Goal: Task Accomplishment & Management: Complete application form

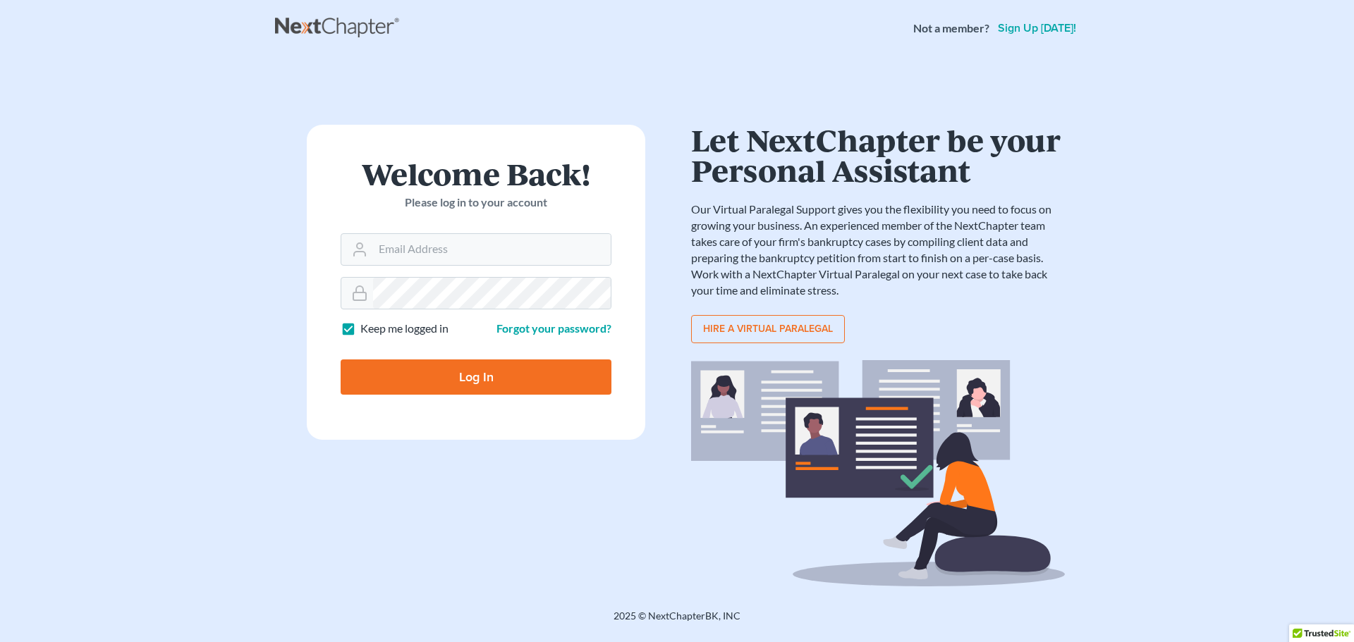
click at [1064, 32] on link "Sign up today!" at bounding box center [1037, 28] width 84 height 11
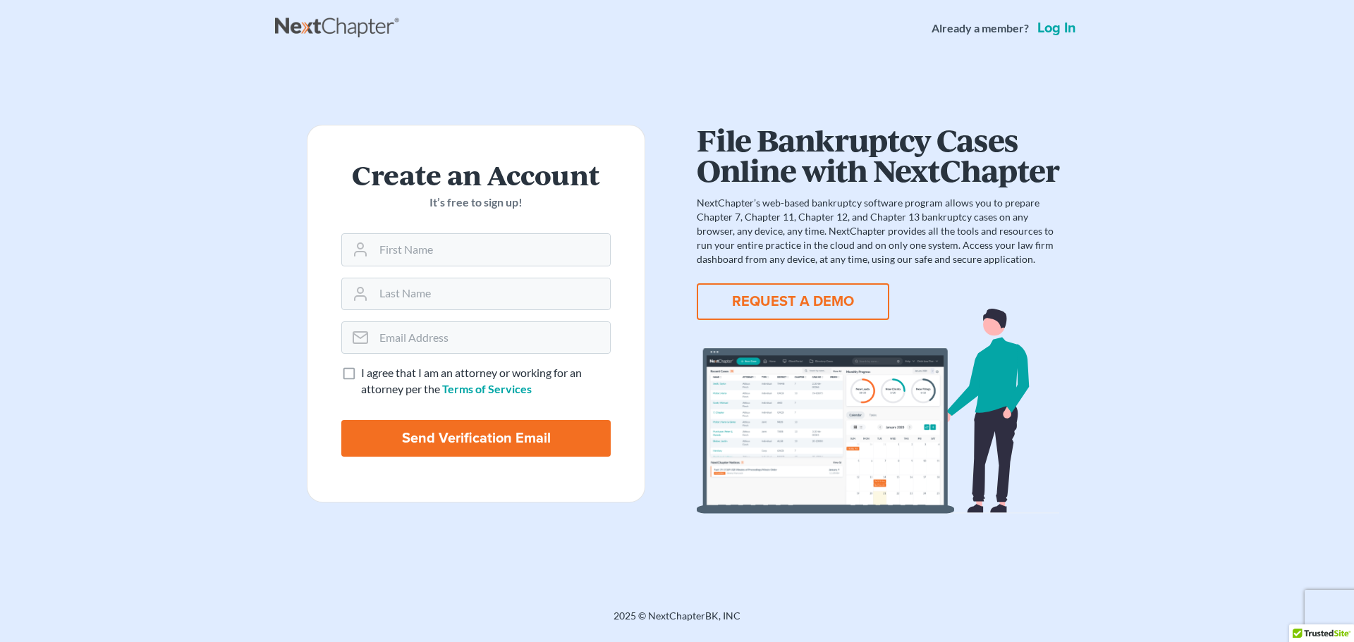
click at [787, 281] on div "File Bankruptcy Cases Online with NextChapter NextChapter’s web-based bankruptc…" at bounding box center [878, 319] width 374 height 389
click at [796, 295] on button "REQUEST A DEMO" at bounding box center [793, 301] width 192 height 37
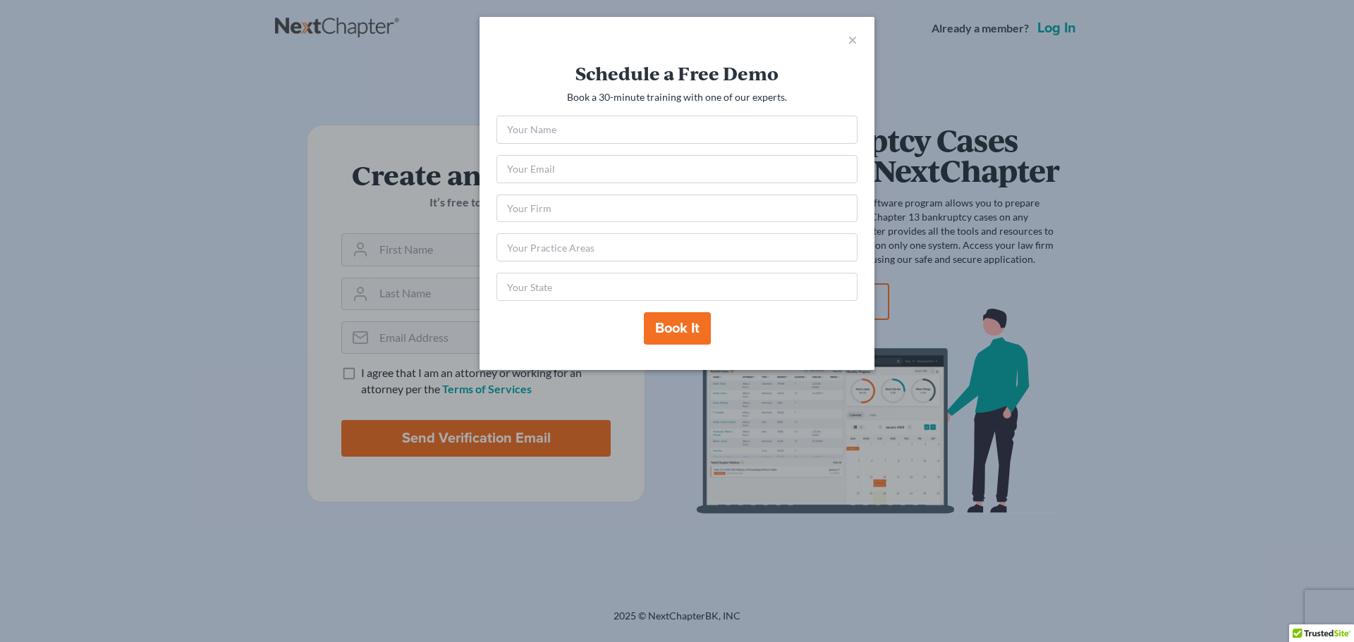
click at [857, 37] on div "×" at bounding box center [676, 39] width 395 height 45
click at [855, 44] on span "×" at bounding box center [852, 39] width 10 height 20
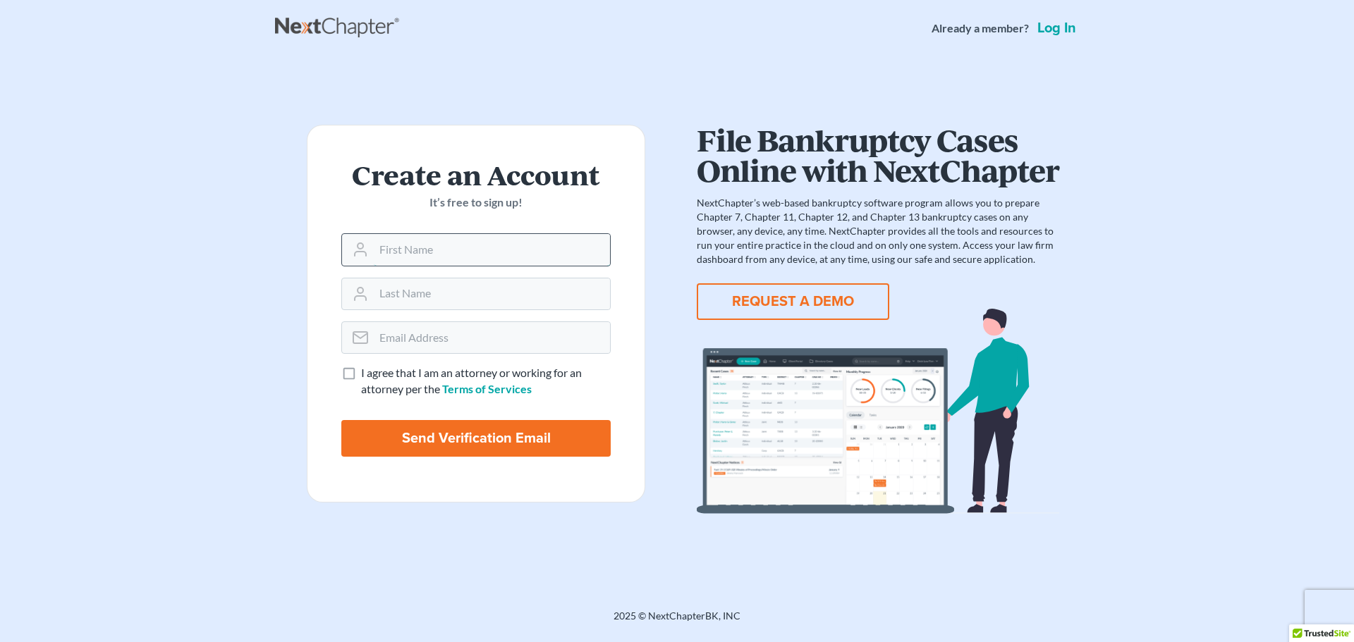
drag, startPoint x: 509, startPoint y: 250, endPoint x: 525, endPoint y: 251, distance: 15.6
click at [525, 252] on input "text" at bounding box center [492, 249] width 236 height 31
type input "[PERSON_NAME]"
type input "[EMAIL_ADDRESS][DOMAIN_NAME]"
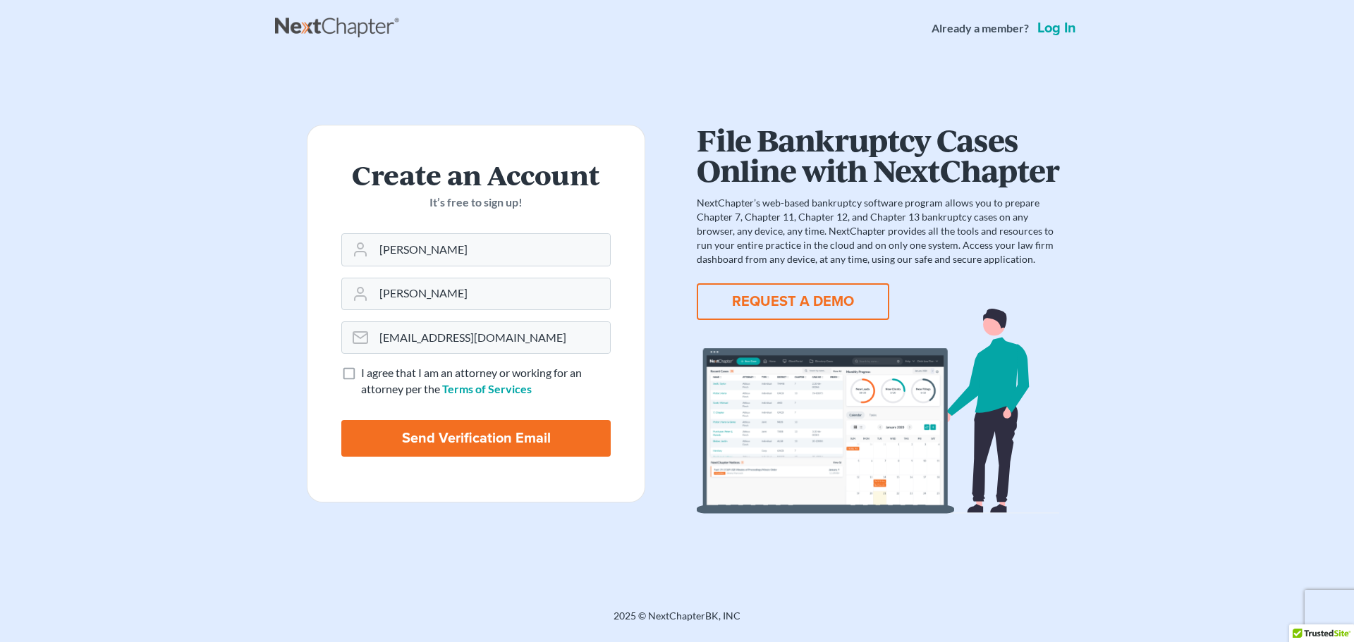
click at [361, 370] on label "I agree that I am an attorney or working for an attorney per the Terms of Servi…" at bounding box center [486, 381] width 250 height 32
click at [367, 370] on input "I agree that I am an attorney or working for an attorney per the Terms of Servi…" at bounding box center [371, 369] width 9 height 9
checkbox input "true"
click at [465, 443] on input "Send Verification Email" at bounding box center [475, 438] width 269 height 37
type input "Thinking..."
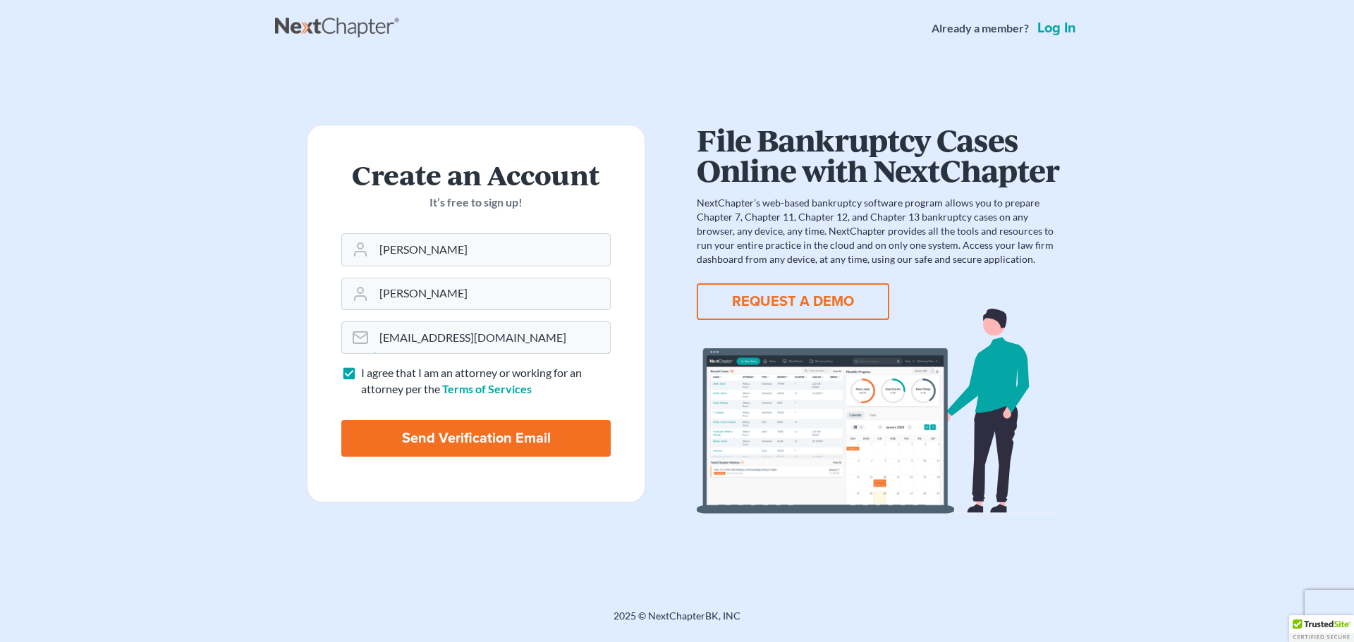
click at [221, 347] on main "Create an Account It’s free to sign up! Tammie Jackson stjackson@sawinlaw.com I…" at bounding box center [677, 315] width 1354 height 519
type input "tjackson@sawinlaw.com"
click at [498, 434] on input "Send Verification Email" at bounding box center [475, 438] width 269 height 37
type input "Thinking..."
